Goal: Find specific page/section: Find specific page/section

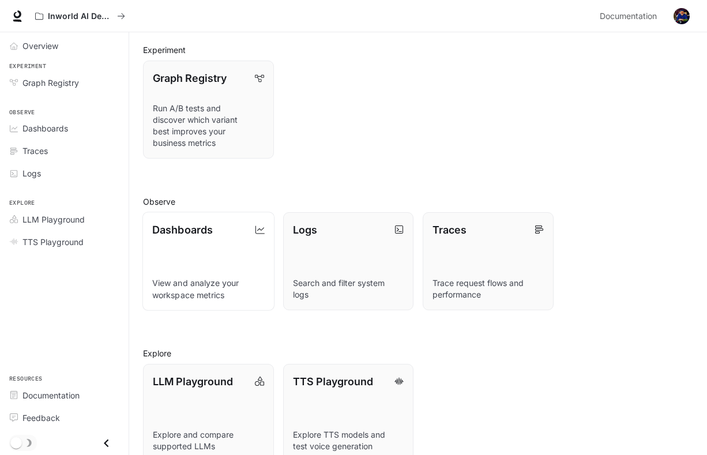
scroll to position [87, 0]
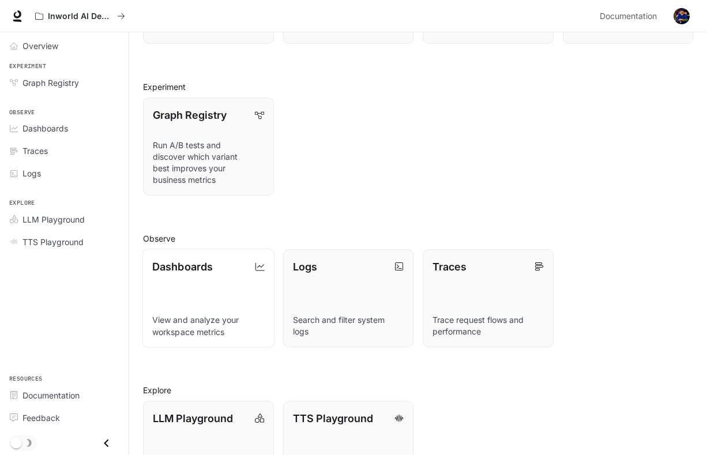
click at [171, 289] on link "Dashboards View and analyze your workspace metrics" at bounding box center [209, 298] width 132 height 99
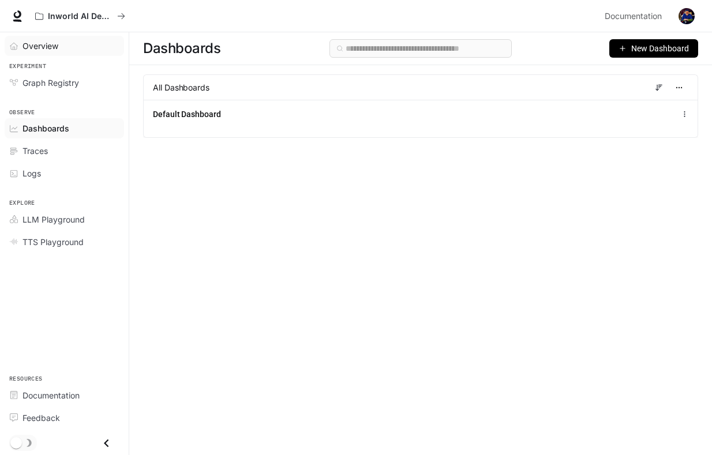
click at [50, 41] on link "Overview" at bounding box center [64, 46] width 119 height 20
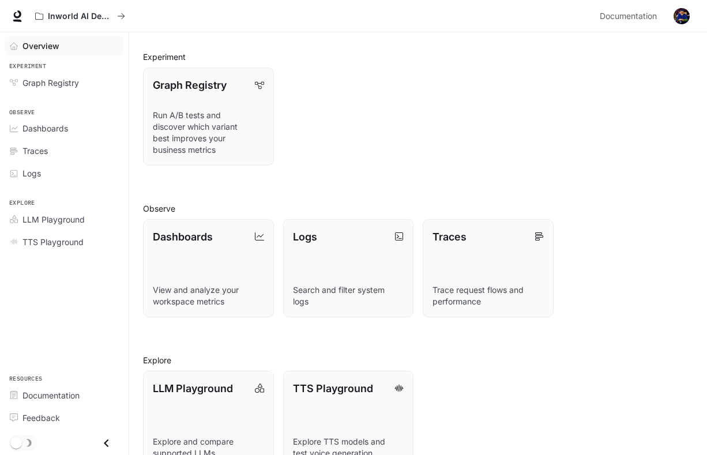
scroll to position [145, 0]
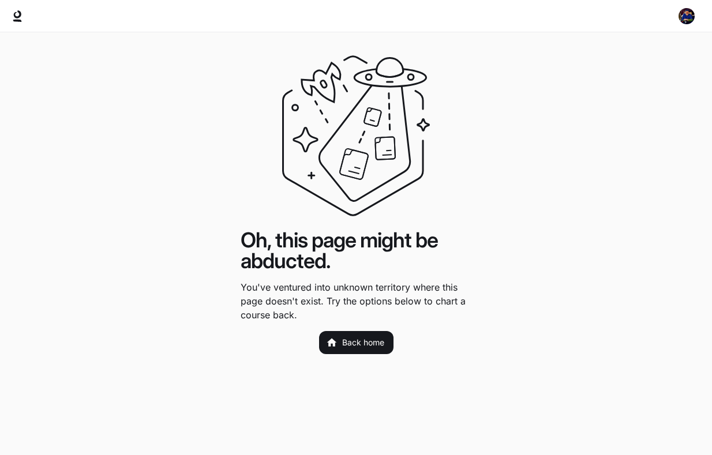
drag, startPoint x: 250, startPoint y: 227, endPoint x: 250, endPoint y: 235, distance: 7.5
click at [250, 235] on h1 "Oh, this page might be abducted." at bounding box center [356, 251] width 231 height 42
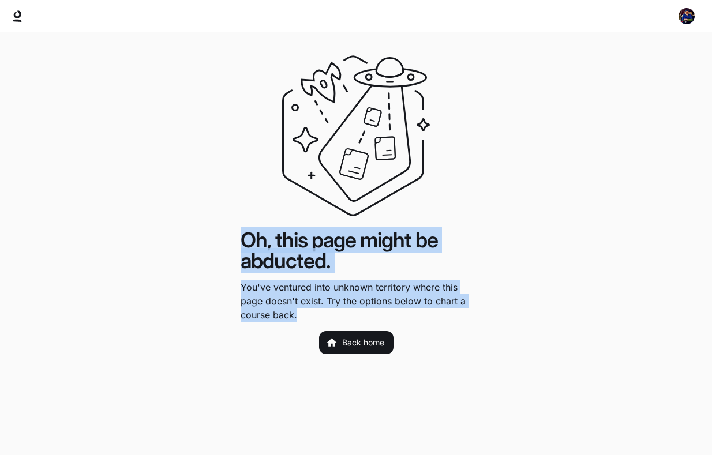
drag, startPoint x: 236, startPoint y: 244, endPoint x: 341, endPoint y: 306, distance: 121.8
click at [341, 306] on main "Oh, this page might be abducted. You've ventured into unknown territory where t…" at bounding box center [356, 243] width 712 height 423
drag, startPoint x: 341, startPoint y: 306, endPoint x: 298, endPoint y: 260, distance: 62.8
drag, startPoint x: 298, startPoint y: 260, endPoint x: 260, endPoint y: 230, distance: 48.0
click at [260, 230] on h1 "Oh, this page might be abducted." at bounding box center [356, 251] width 231 height 42
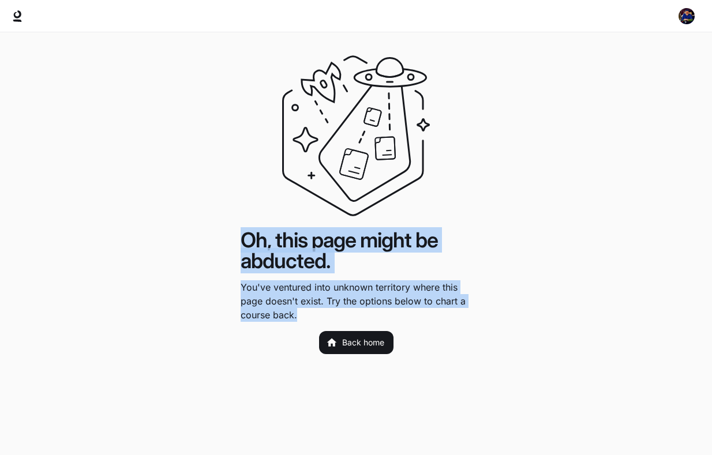
drag, startPoint x: 235, startPoint y: 240, endPoint x: 341, endPoint y: 328, distance: 137.6
click at [341, 328] on main "Oh, this page might be abducted. You've ventured into unknown territory where t…" at bounding box center [356, 243] width 712 height 423
drag, startPoint x: 341, startPoint y: 328, endPoint x: 279, endPoint y: 290, distance: 73.0
copy div "Oh, this page might be abducted. You've ventured into unknown territory where t…"
